Goal: Check status: Check status

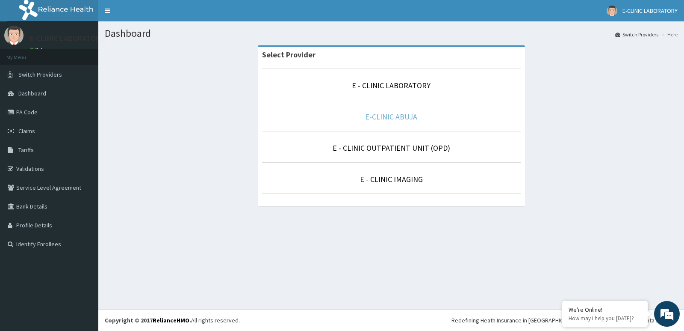
click at [389, 114] on link "E-CLINIC ABUJA" at bounding box center [391, 117] width 52 height 10
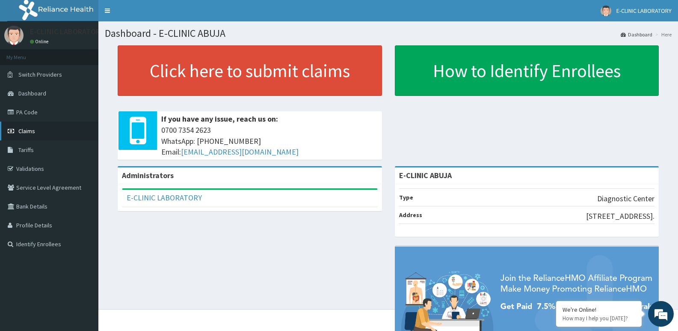
click at [33, 131] on span "Claims" at bounding box center [26, 131] width 17 height 8
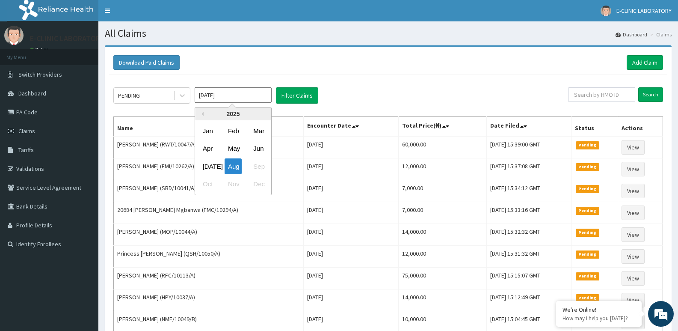
click at [226, 98] on input "Aug 2025" at bounding box center [233, 94] width 77 height 15
click at [207, 164] on div "Jul" at bounding box center [207, 166] width 17 height 16
type input "Jul 2025"
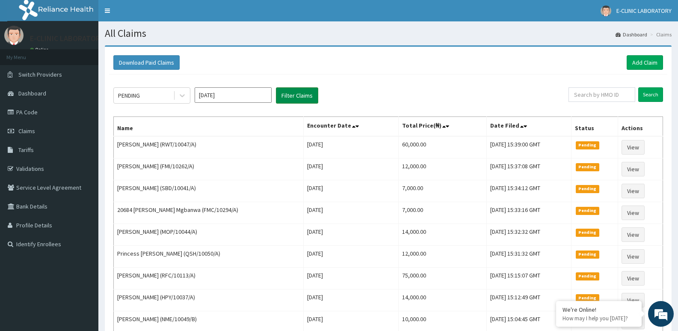
click at [288, 92] on button "Filter Claims" at bounding box center [297, 95] width 42 height 16
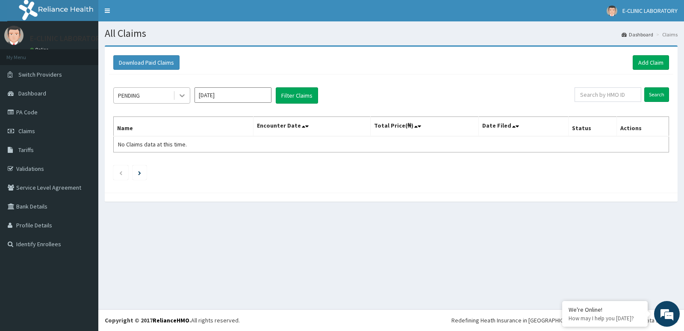
click at [181, 94] on icon at bounding box center [182, 95] width 9 height 9
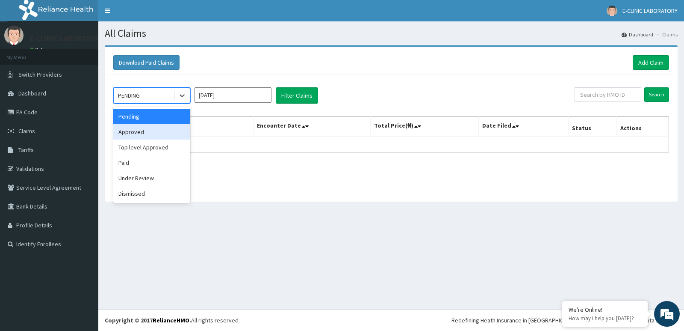
click at [145, 132] on div "Approved" at bounding box center [151, 131] width 77 height 15
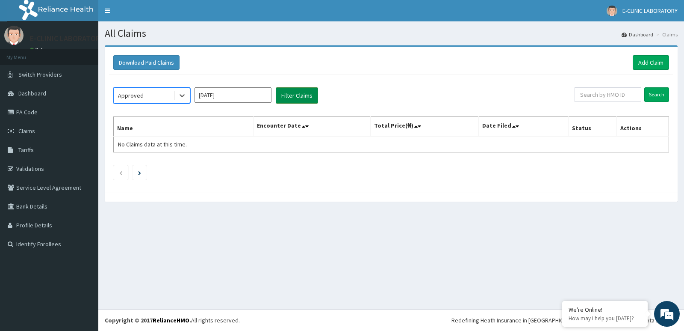
click at [288, 96] on button "Filter Claims" at bounding box center [297, 95] width 42 height 16
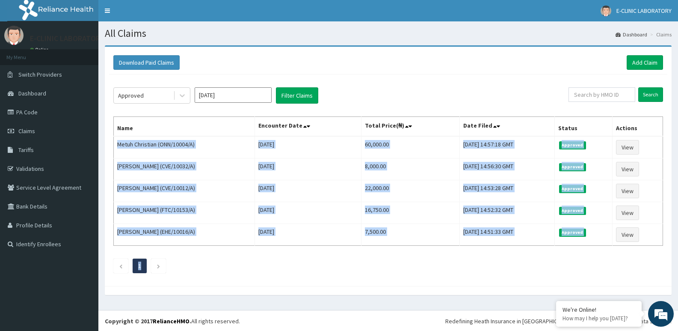
drag, startPoint x: 115, startPoint y: 144, endPoint x: 530, endPoint y: 248, distance: 428.7
click at [530, 248] on div "Approved Jul 2025 Filter Claims Search Name Encounter Date Total Price(₦) Date …" at bounding box center [388, 177] width 558 height 207
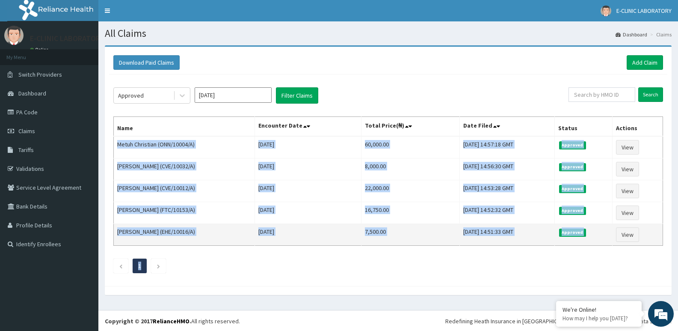
copy div "Metuh Christian (ONN/10004/A) Thu Jul 31 2025 60,000.00 Tue, 05 Aug 2025 14:57:…"
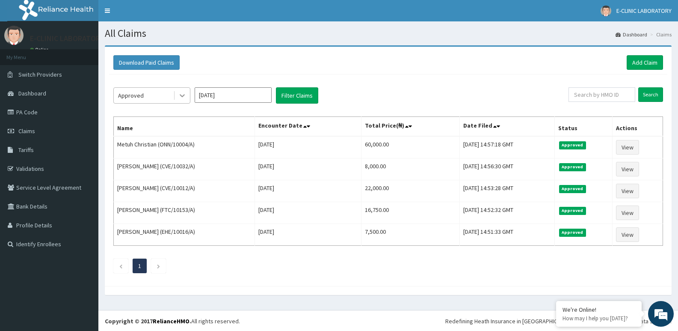
click at [182, 93] on icon at bounding box center [182, 95] width 9 height 9
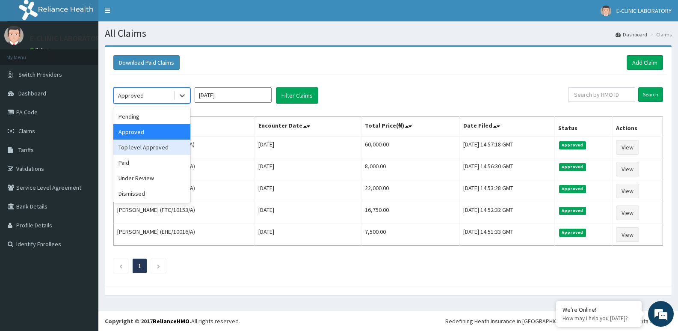
click at [144, 151] on div "Top level Approved" at bounding box center [151, 146] width 77 height 15
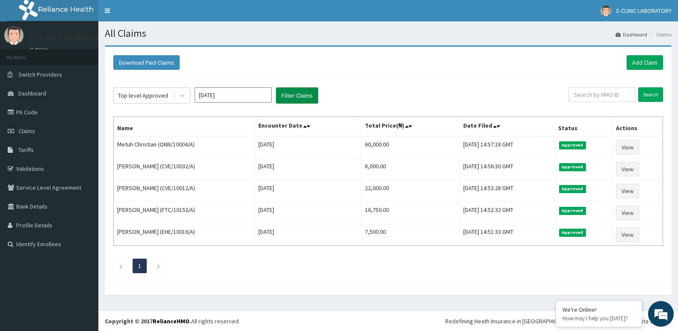
click at [303, 96] on button "Filter Claims" at bounding box center [297, 95] width 42 height 16
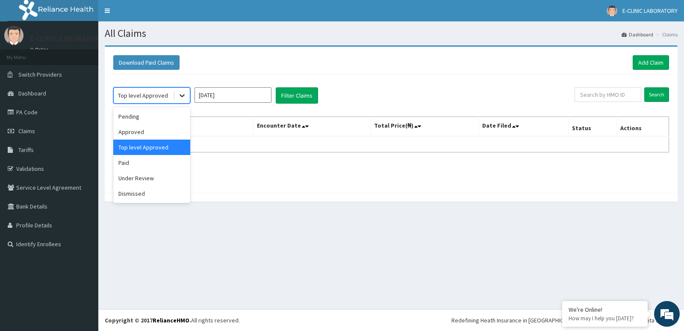
click at [184, 98] on icon at bounding box center [182, 95] width 9 height 9
click at [140, 178] on div "Under Review" at bounding box center [151, 177] width 77 height 15
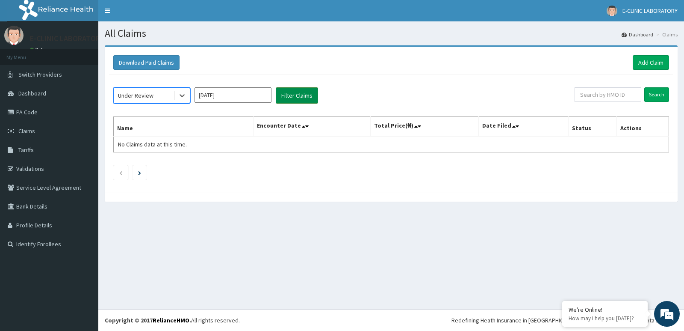
click at [300, 95] on button "Filter Claims" at bounding box center [297, 95] width 42 height 16
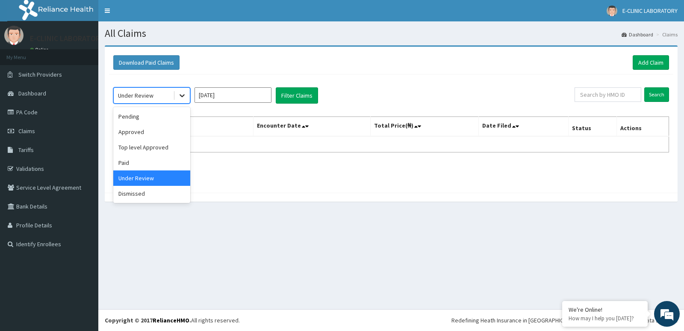
click at [184, 95] on icon at bounding box center [182, 95] width 9 height 9
click at [139, 162] on div "Paid" at bounding box center [151, 162] width 77 height 15
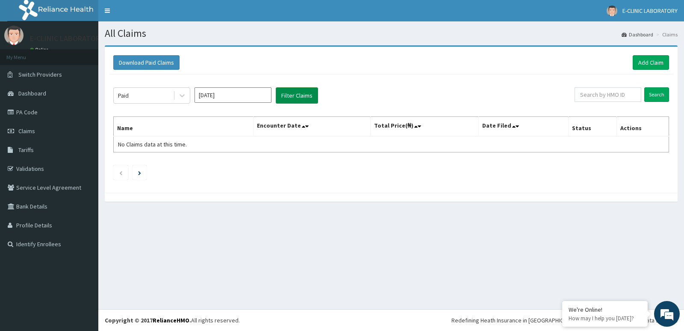
click at [297, 94] on button "Filter Claims" at bounding box center [297, 95] width 42 height 16
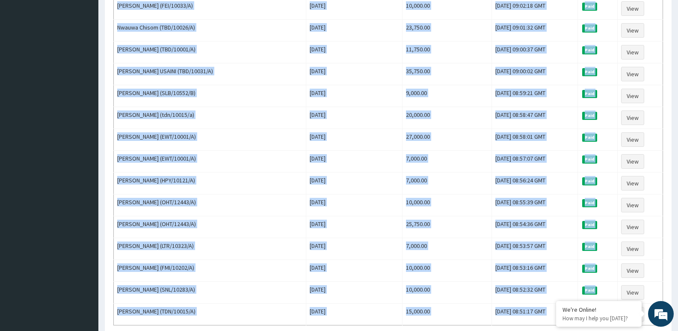
scroll to position [983, 0]
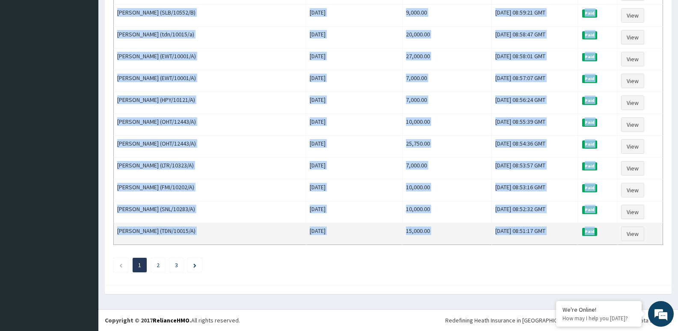
drag, startPoint x: 118, startPoint y: 143, endPoint x: 604, endPoint y: 229, distance: 493.9
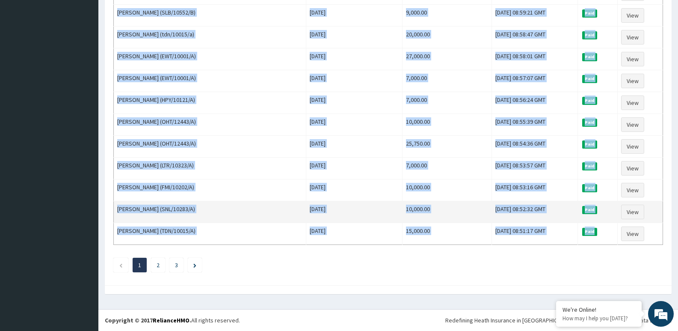
copy tbody "Yakubu Abdullahi Ismaila (FTC/10027/A) Thu Jul 31 2025 25,750.00 Thu, 31 Jul 20…"
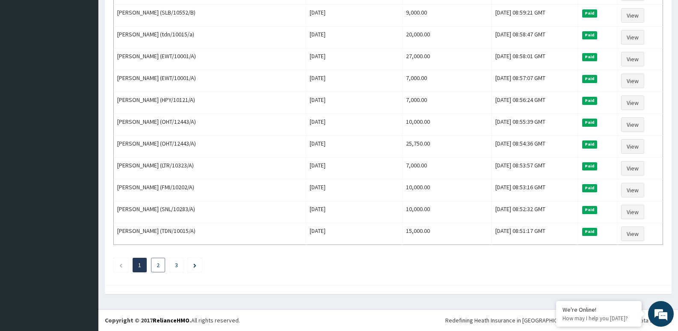
click at [160, 266] on li "2" at bounding box center [158, 265] width 14 height 15
click at [157, 264] on link "2" at bounding box center [158, 265] width 3 height 8
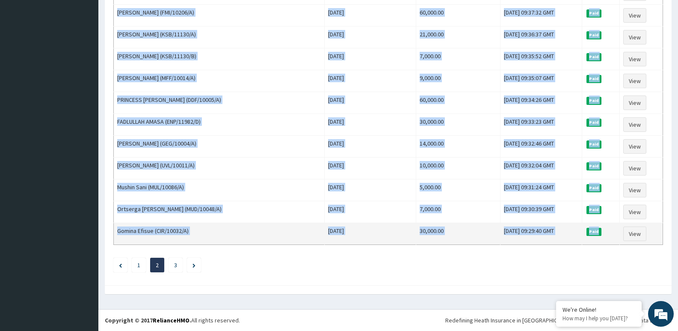
drag, startPoint x: 118, startPoint y: 143, endPoint x: 604, endPoint y: 233, distance: 494.2
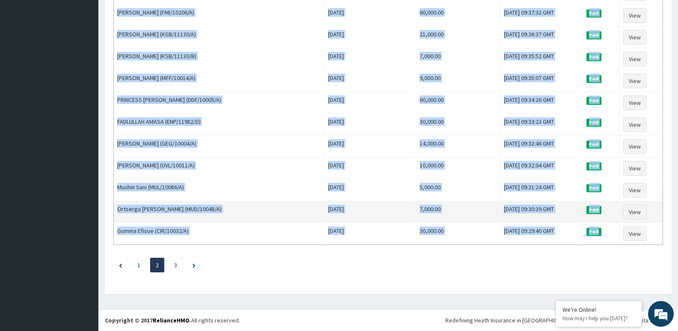
copy tbody "Favour Onwuka (TSH/10019/A) Wed Jul 16 2025 25,250.00 Tue, 29 Jul 2025 08:50:38…"
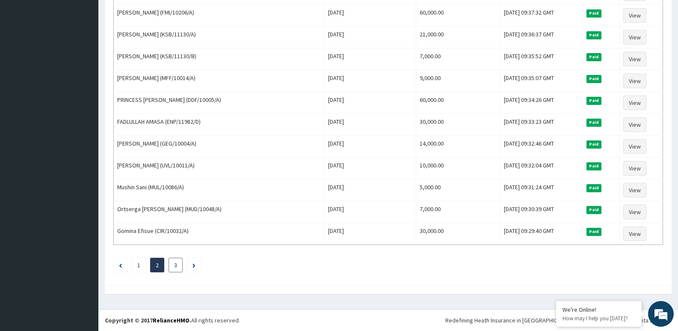
click at [175, 264] on link "3" at bounding box center [175, 265] width 3 height 8
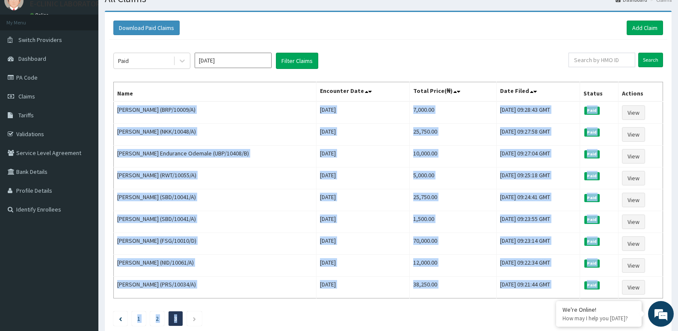
scroll to position [88, 0]
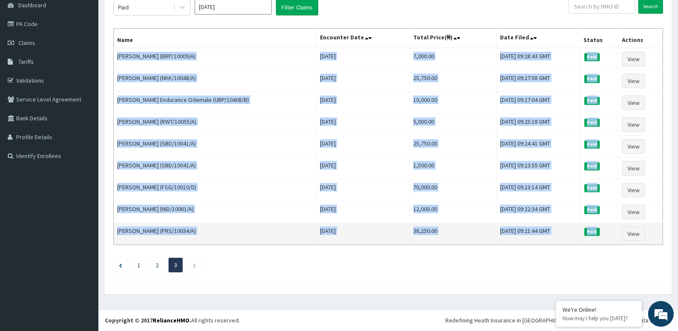
drag, startPoint x: 118, startPoint y: 142, endPoint x: 601, endPoint y: 231, distance: 491.0
click at [601, 231] on tbody "Aminu M. Tunau (BRP/10009/A) Wed Jul 02 2025 7,000.00 Tue, 15 Jul 2025 09:28:43…" at bounding box center [388, 146] width 549 height 197
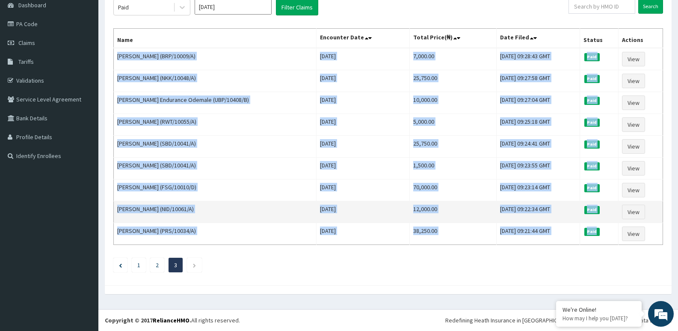
copy tbody "Aminu M. Tunau (BRP/10009/A) Wed Jul 02 2025 7,000.00 Tue, 15 Jul 2025 09:28:43…"
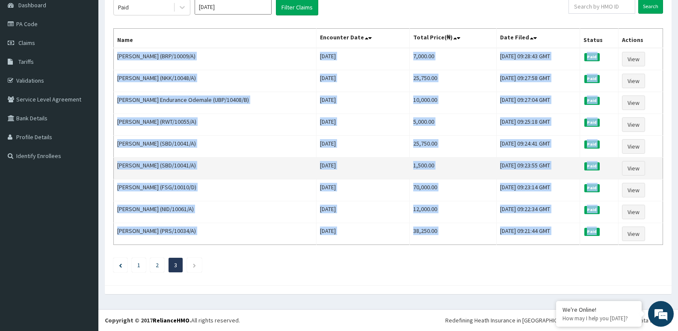
click at [415, 157] on td "1,500.00" at bounding box center [453, 168] width 87 height 22
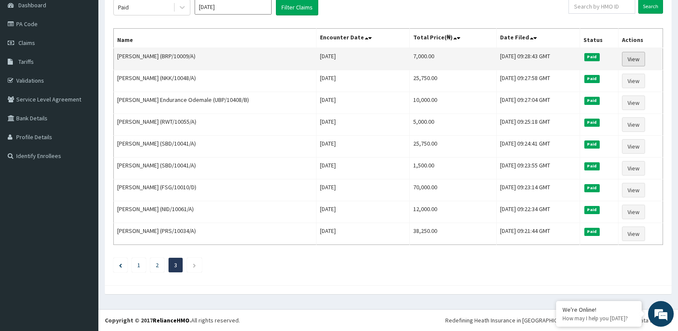
click at [636, 57] on link "View" at bounding box center [633, 59] width 23 height 15
